Goal: Task Accomplishment & Management: Manage account settings

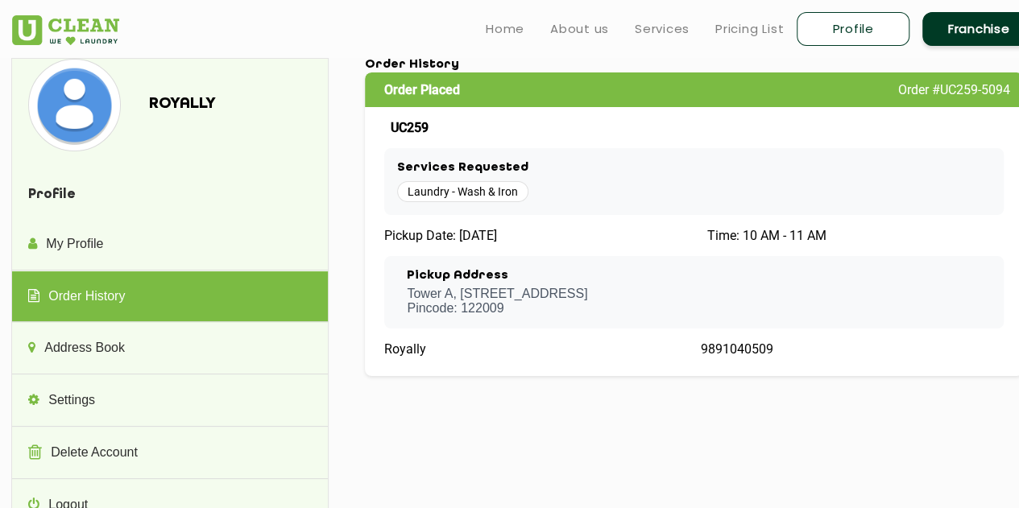
click at [79, 32] on img at bounding box center [65, 30] width 107 height 30
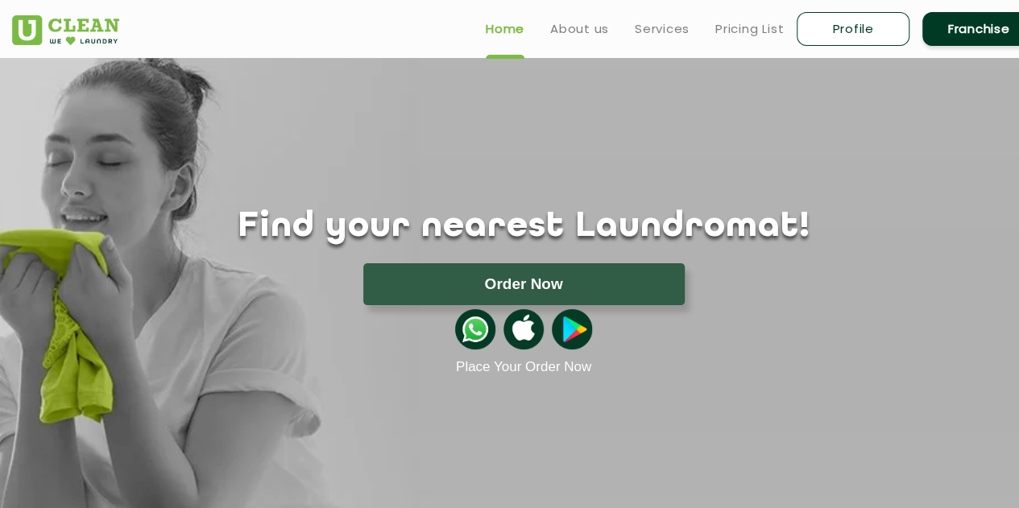
click at [837, 20] on link "Profile" at bounding box center [852, 29] width 113 height 34
select select
